Goal: Task Accomplishment & Management: Manage account settings

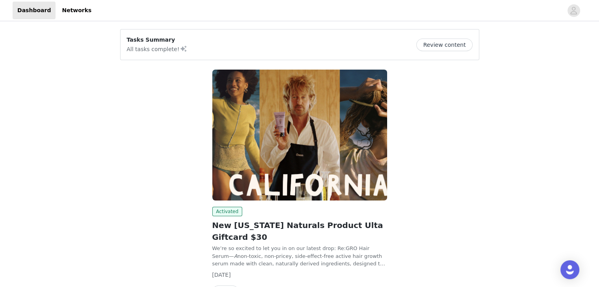
scroll to position [50, 0]
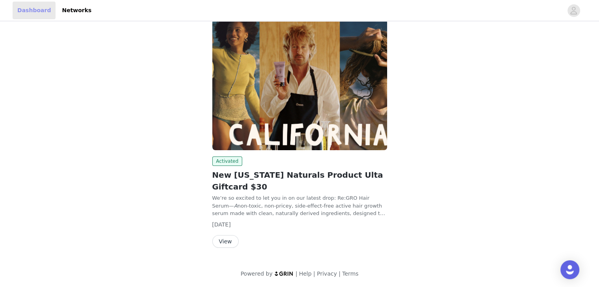
click at [34, 7] on link "Dashboard" at bounding box center [34, 11] width 43 height 18
click at [225, 242] on button "View" at bounding box center [225, 241] width 26 height 13
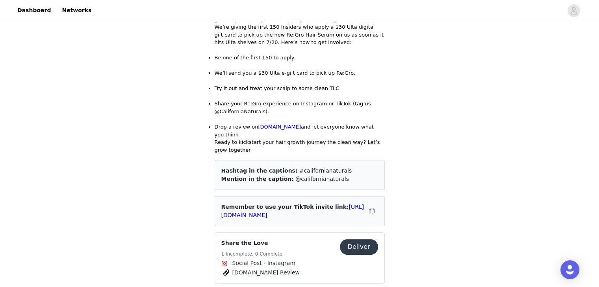
scroll to position [250, 0]
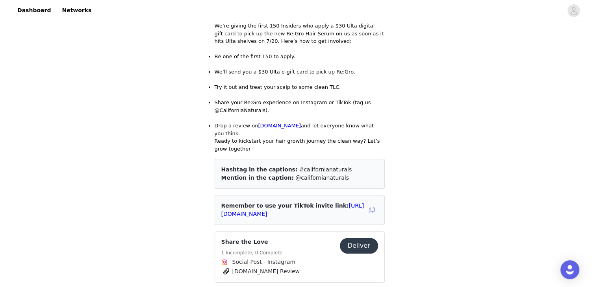
click at [358, 238] on button "Deliver" at bounding box center [359, 246] width 38 height 16
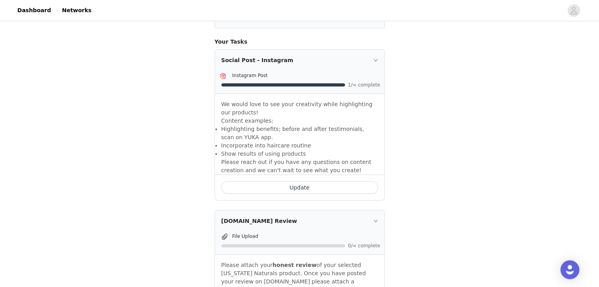
scroll to position [139, 0]
click at [361, 82] on span "1/∞ complete" at bounding box center [364, 84] width 32 height 5
click at [282, 182] on button "Update" at bounding box center [299, 187] width 157 height 13
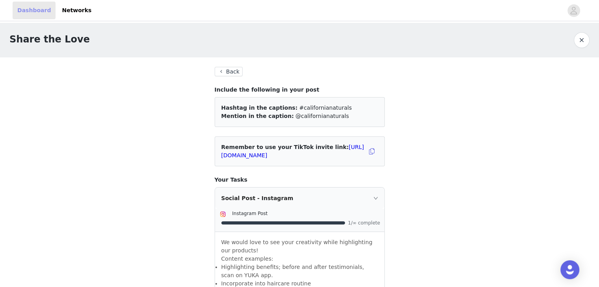
click at [20, 8] on link "Dashboard" at bounding box center [34, 11] width 43 height 18
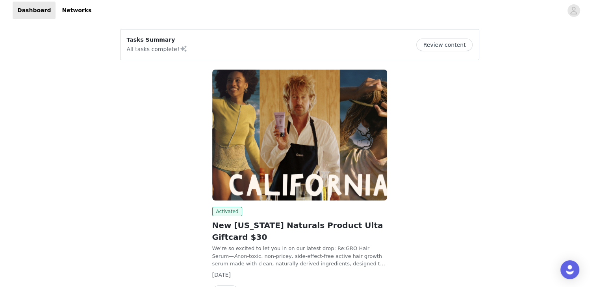
click at [284, 193] on img at bounding box center [299, 135] width 175 height 131
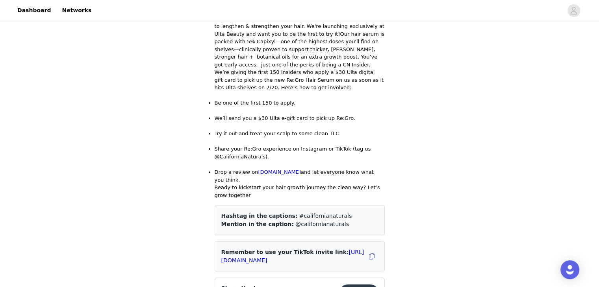
scroll to position [206, 0]
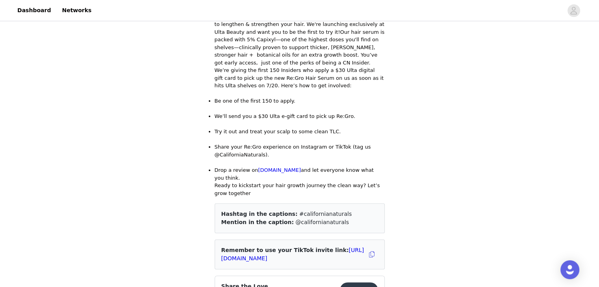
click at [199, 68] on div "Save Proposal as PDF Back Activated New California Naturals Product Ulta Giftca…" at bounding box center [299, 191] width 599 height 749
click at [37, 9] on link "Dashboard" at bounding box center [34, 11] width 43 height 18
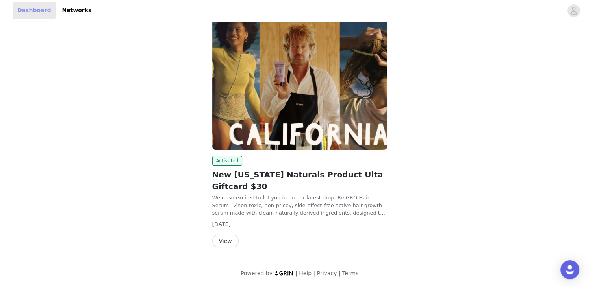
scroll to position [50, 0]
click at [37, 9] on link "Dashboard" at bounding box center [34, 11] width 43 height 18
click at [227, 239] on button "View" at bounding box center [225, 241] width 26 height 13
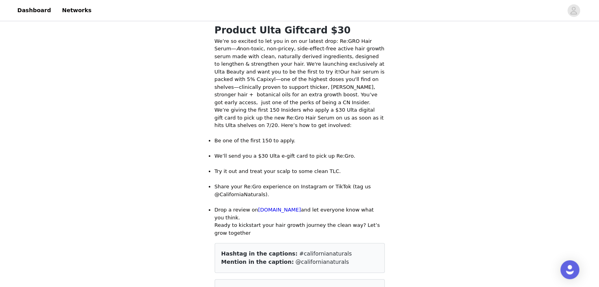
scroll to position [165, 0]
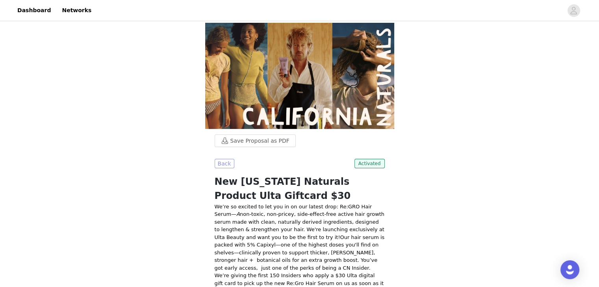
click at [222, 159] on button "Back" at bounding box center [225, 163] width 20 height 9
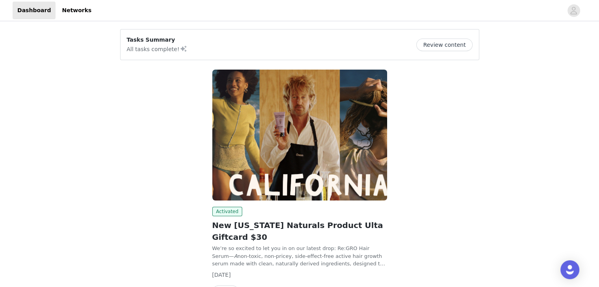
click at [456, 43] on button "Review content" at bounding box center [444, 45] width 56 height 13
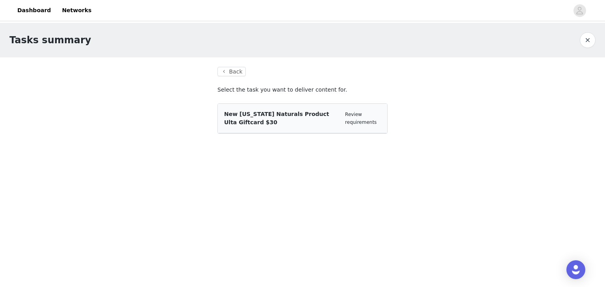
click at [363, 118] on div "Review requirements" at bounding box center [363, 118] width 36 height 15
click at [328, 119] on div "New [US_STATE] Naturals Product Ulta Giftcard $30" at bounding box center [281, 118] width 115 height 17
click at [278, 125] on div "New [US_STATE] Naturals Product Ulta Giftcard $30" at bounding box center [281, 118] width 115 height 17
click at [246, 113] on span "New [US_STATE] Naturals Product Ulta Giftcard $30" at bounding box center [276, 118] width 105 height 15
click at [232, 74] on button "Back" at bounding box center [231, 71] width 28 height 9
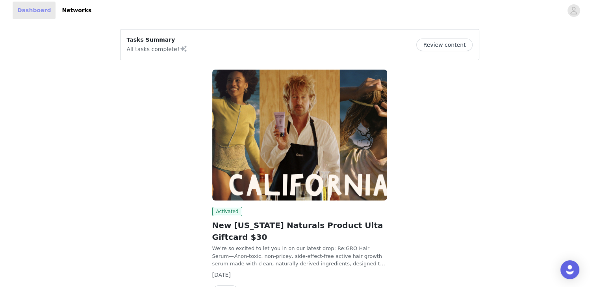
click at [31, 11] on link "Dashboard" at bounding box center [34, 11] width 43 height 18
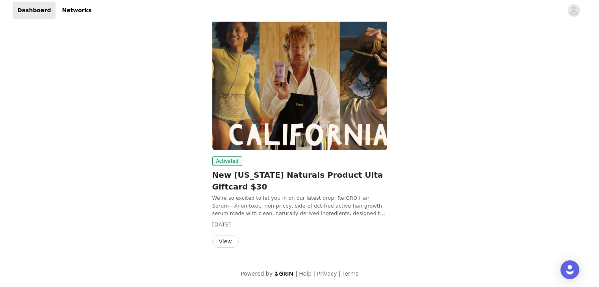
click at [226, 243] on button "View" at bounding box center [225, 241] width 26 height 13
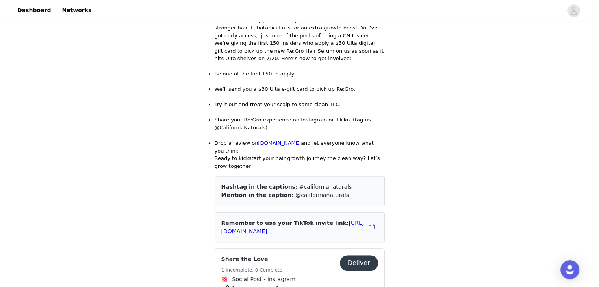
scroll to position [233, 0]
click at [359, 255] on button "Deliver" at bounding box center [359, 263] width 38 height 16
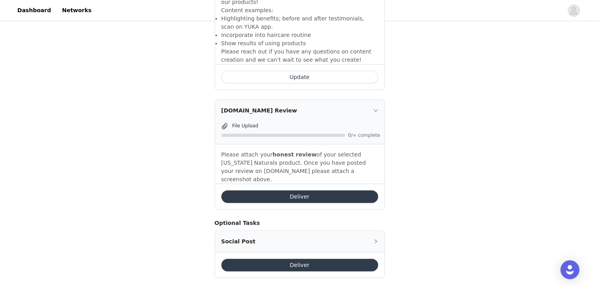
scroll to position [249, 0]
click at [333, 192] on button "Deliver" at bounding box center [299, 197] width 157 height 13
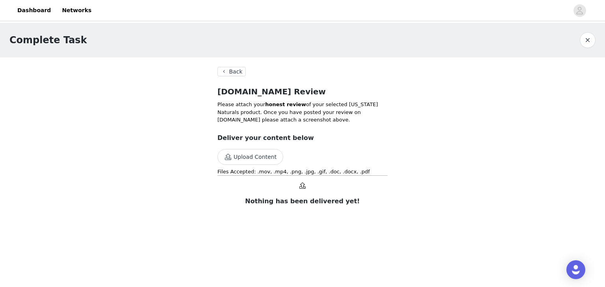
click at [268, 149] on button "Upload Content" at bounding box center [250, 157] width 66 height 16
click at [235, 67] on button "Back" at bounding box center [231, 71] width 28 height 9
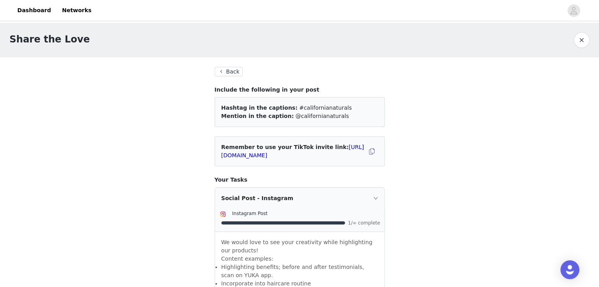
scroll to position [249, 0]
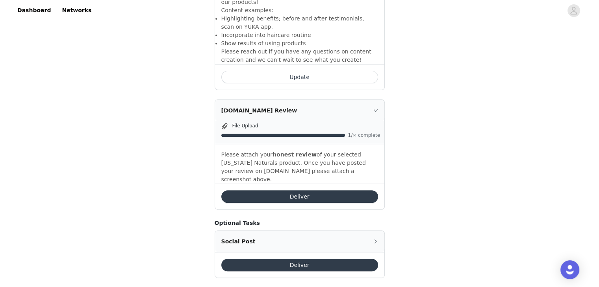
click at [290, 259] on button "Deliver" at bounding box center [299, 265] width 157 height 13
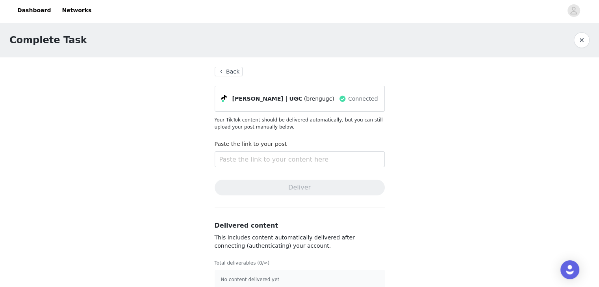
scroll to position [11, 0]
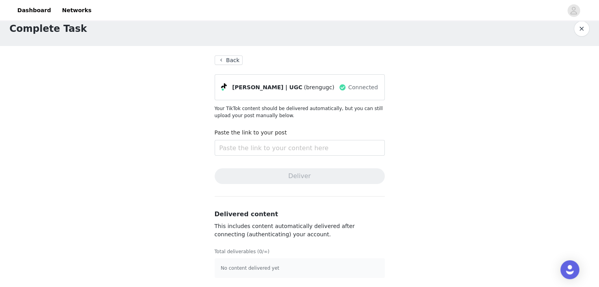
click at [224, 56] on button "Back" at bounding box center [229, 60] width 28 height 9
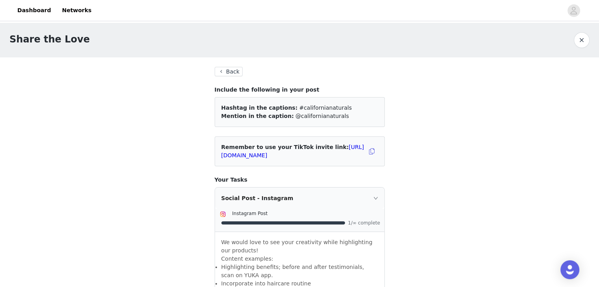
click at [225, 69] on button "Back" at bounding box center [229, 71] width 28 height 9
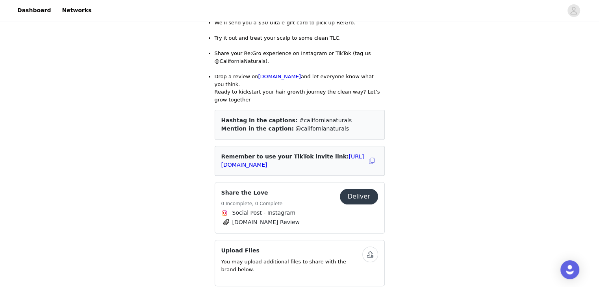
scroll to position [298, 0]
click at [356, 190] on button "Deliver" at bounding box center [359, 198] width 38 height 16
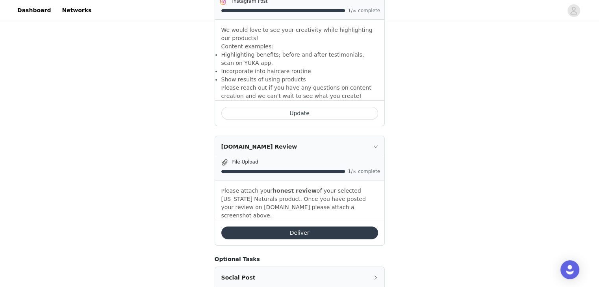
scroll to position [212, 0]
click at [322, 227] on button "Deliver" at bounding box center [299, 233] width 157 height 13
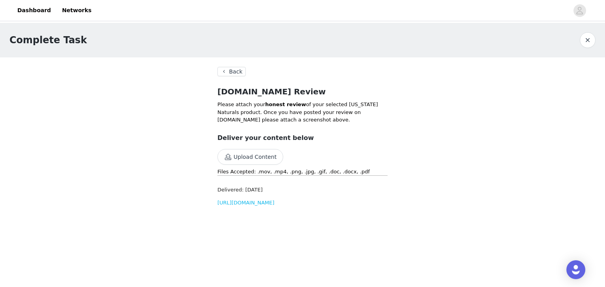
click at [247, 182] on div "Delivered: [DATE] [URL][DOMAIN_NAME]" at bounding box center [302, 194] width 170 height 26
click at [225, 77] on section "Back [DOMAIN_NAME] Review Please attach your honest review of your selected [US…" at bounding box center [302, 139] width 189 height 165
click at [226, 72] on button "Back" at bounding box center [231, 71] width 28 height 9
